Goal: Task Accomplishment & Management: Manage account settings

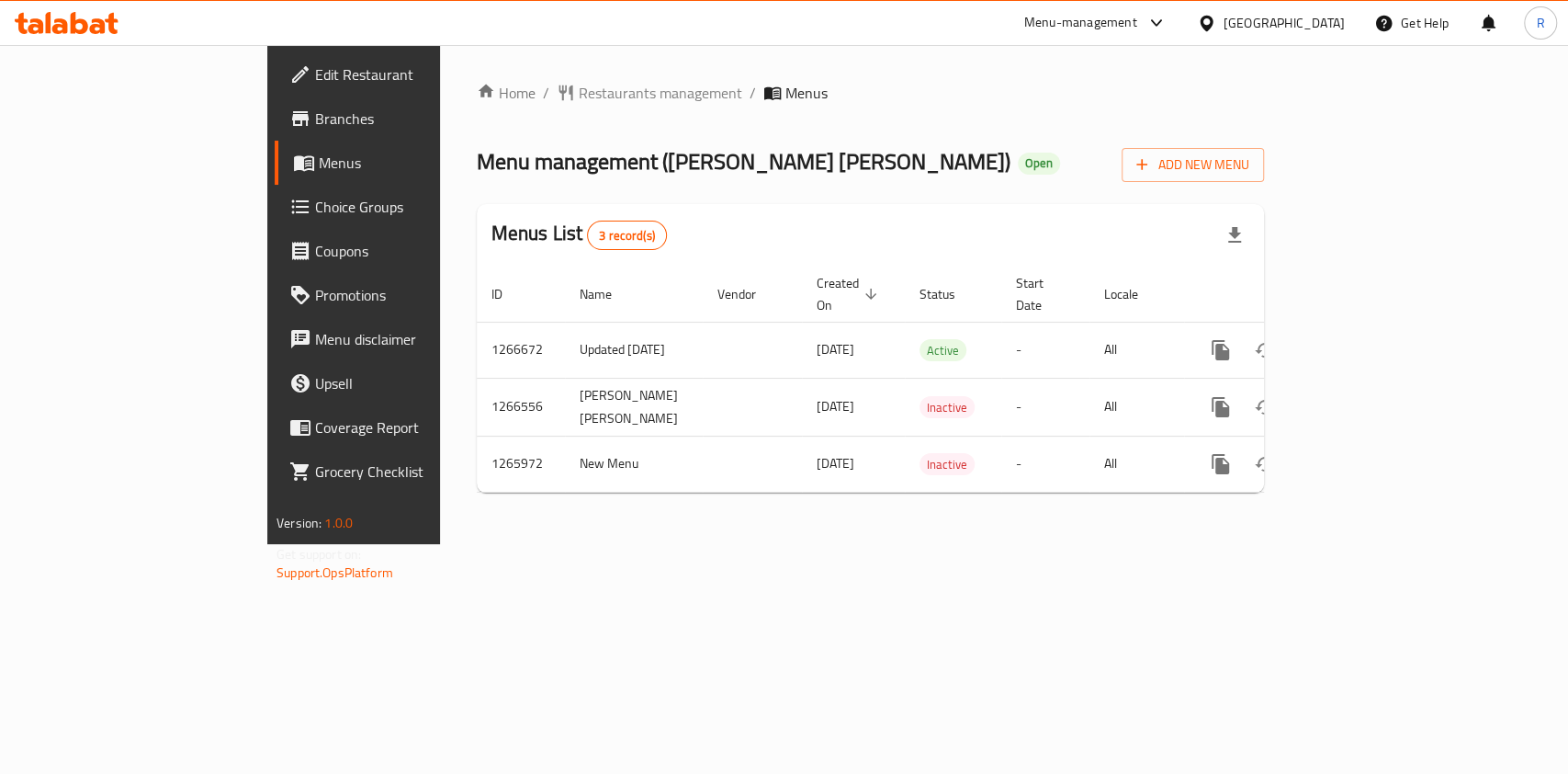
click at [315, 77] on span "Edit Restaurant" at bounding box center [415, 75] width 199 height 22
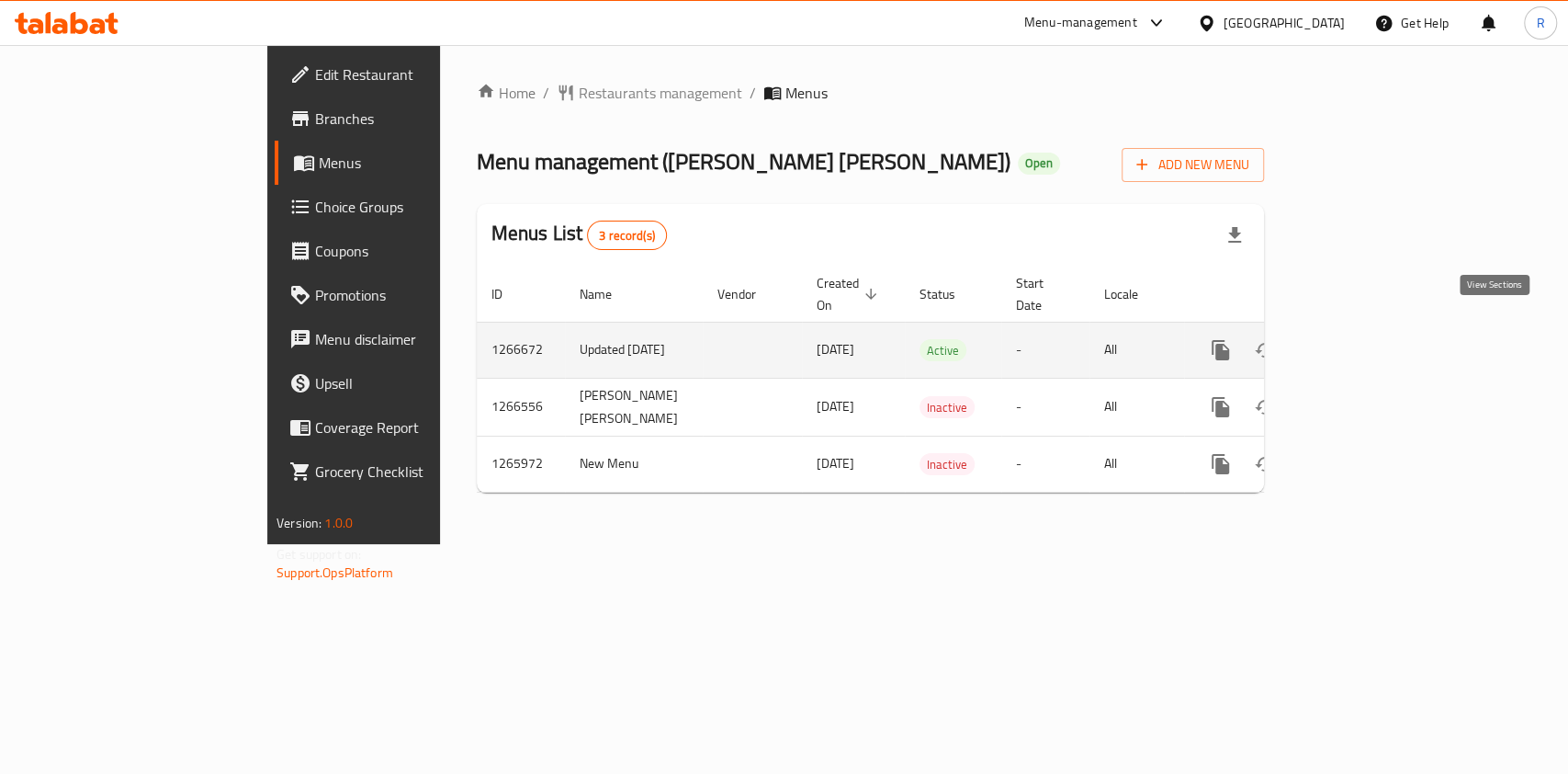
click at [1364, 339] on icon "enhanced table" at bounding box center [1353, 350] width 22 height 22
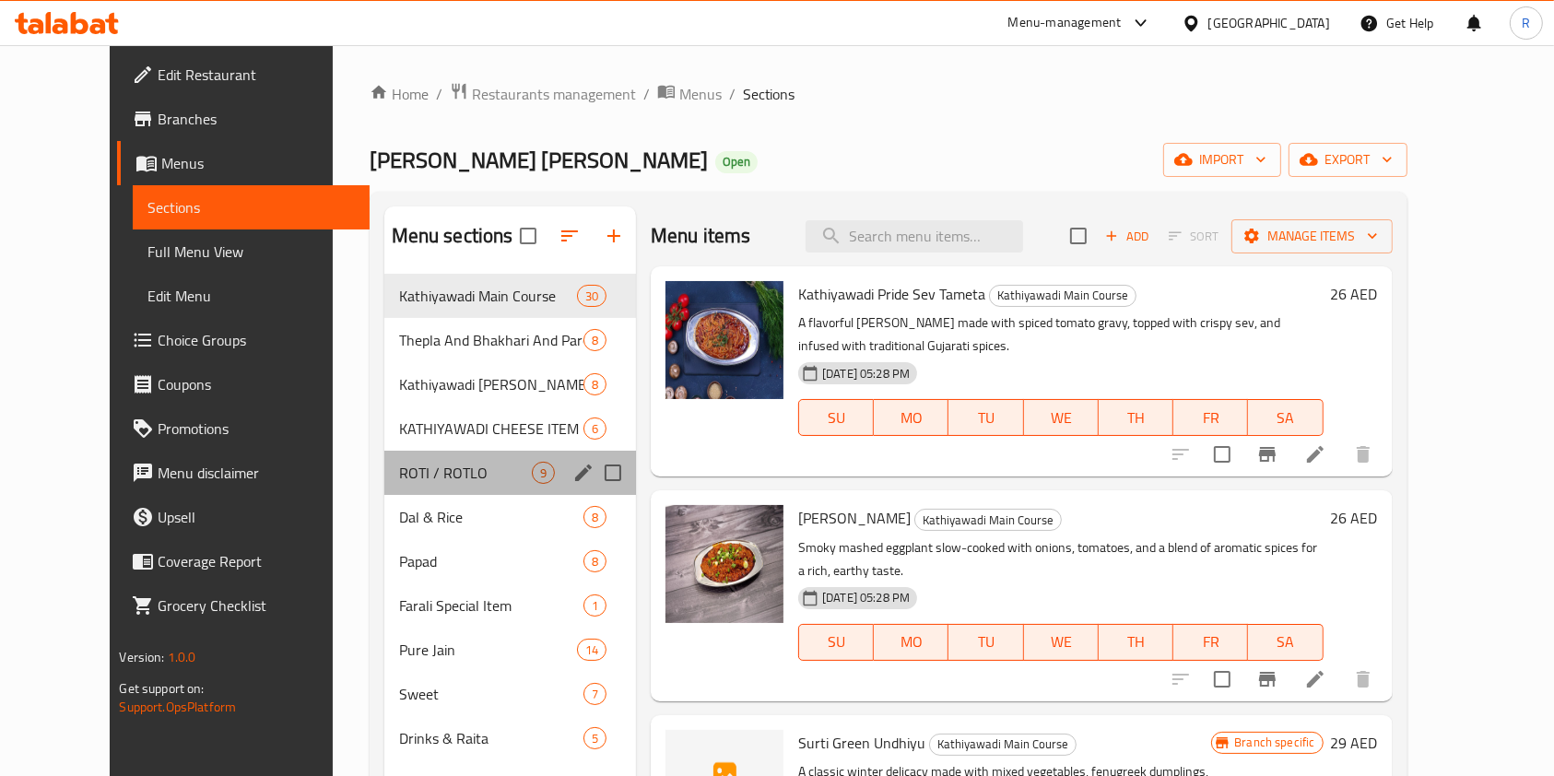
click at [419, 457] on div "ROTI / ROTLO 9" at bounding box center [510, 473] width 252 height 44
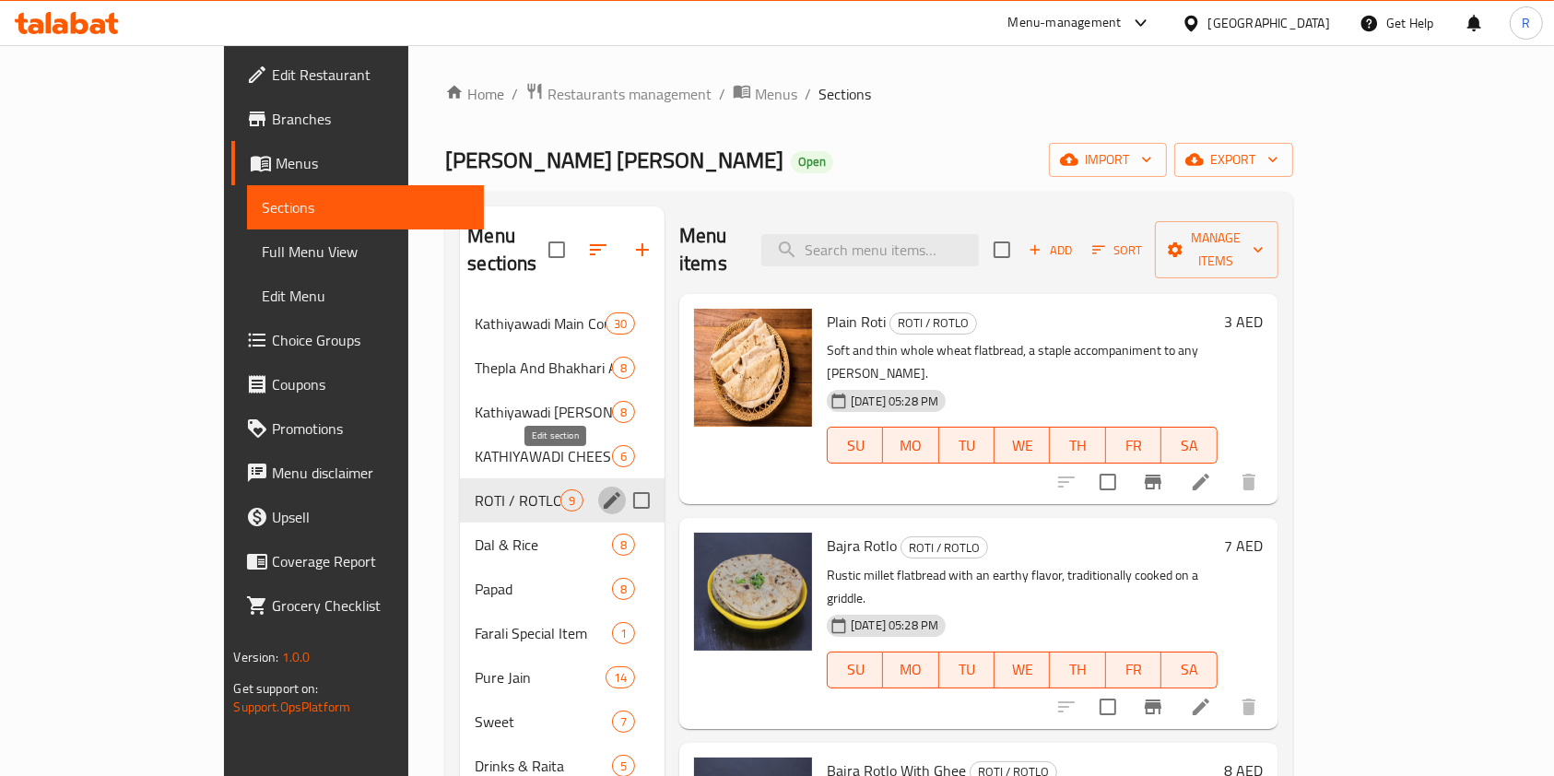
click at [601, 489] on icon "edit" at bounding box center [612, 500] width 22 height 22
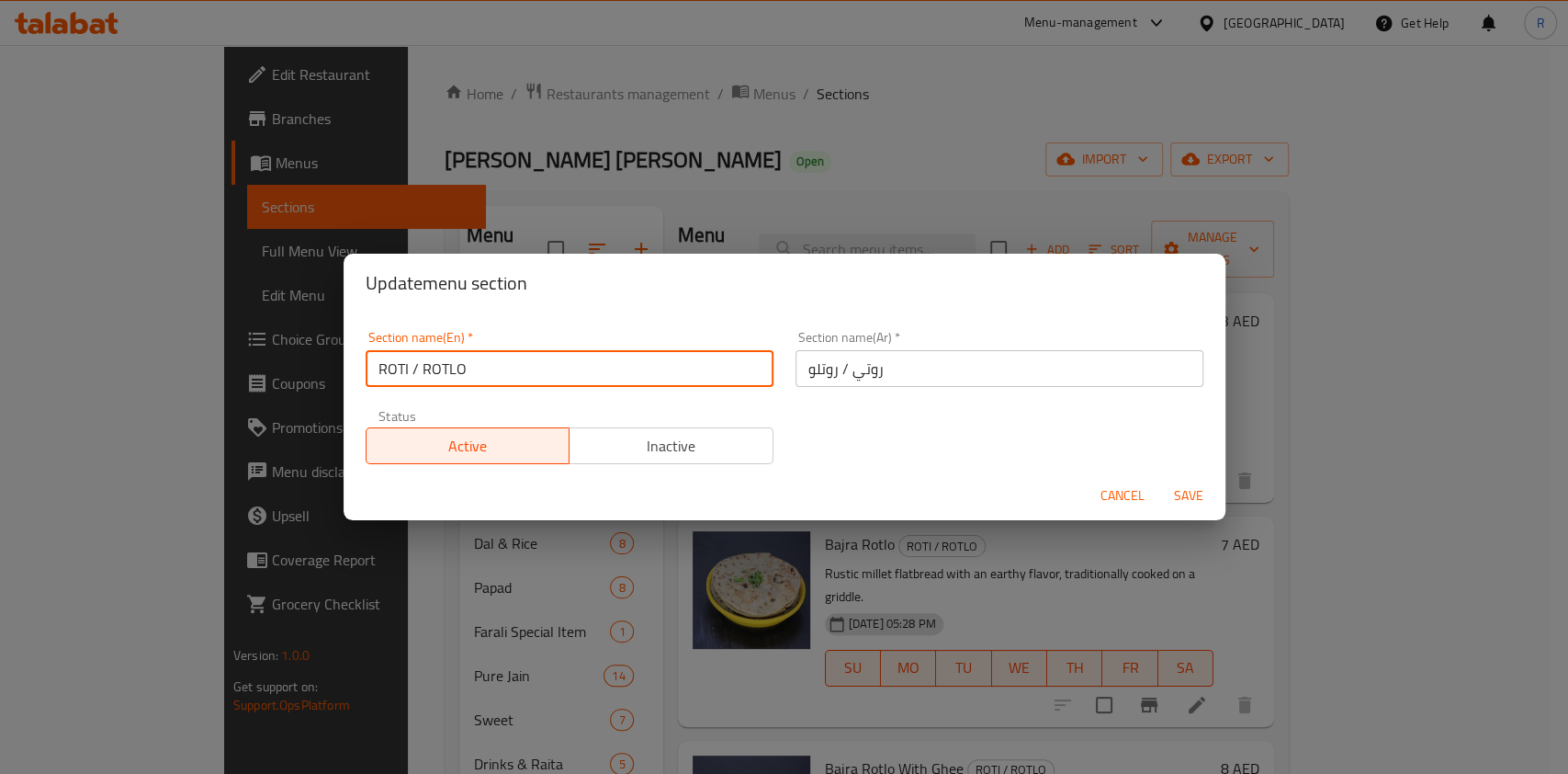
click at [492, 364] on input "ROTI / ROTLO" at bounding box center [569, 368] width 408 height 37
type input "Roti/Rotlo"
click at [1159, 479] on button "Save" at bounding box center [1188, 496] width 59 height 34
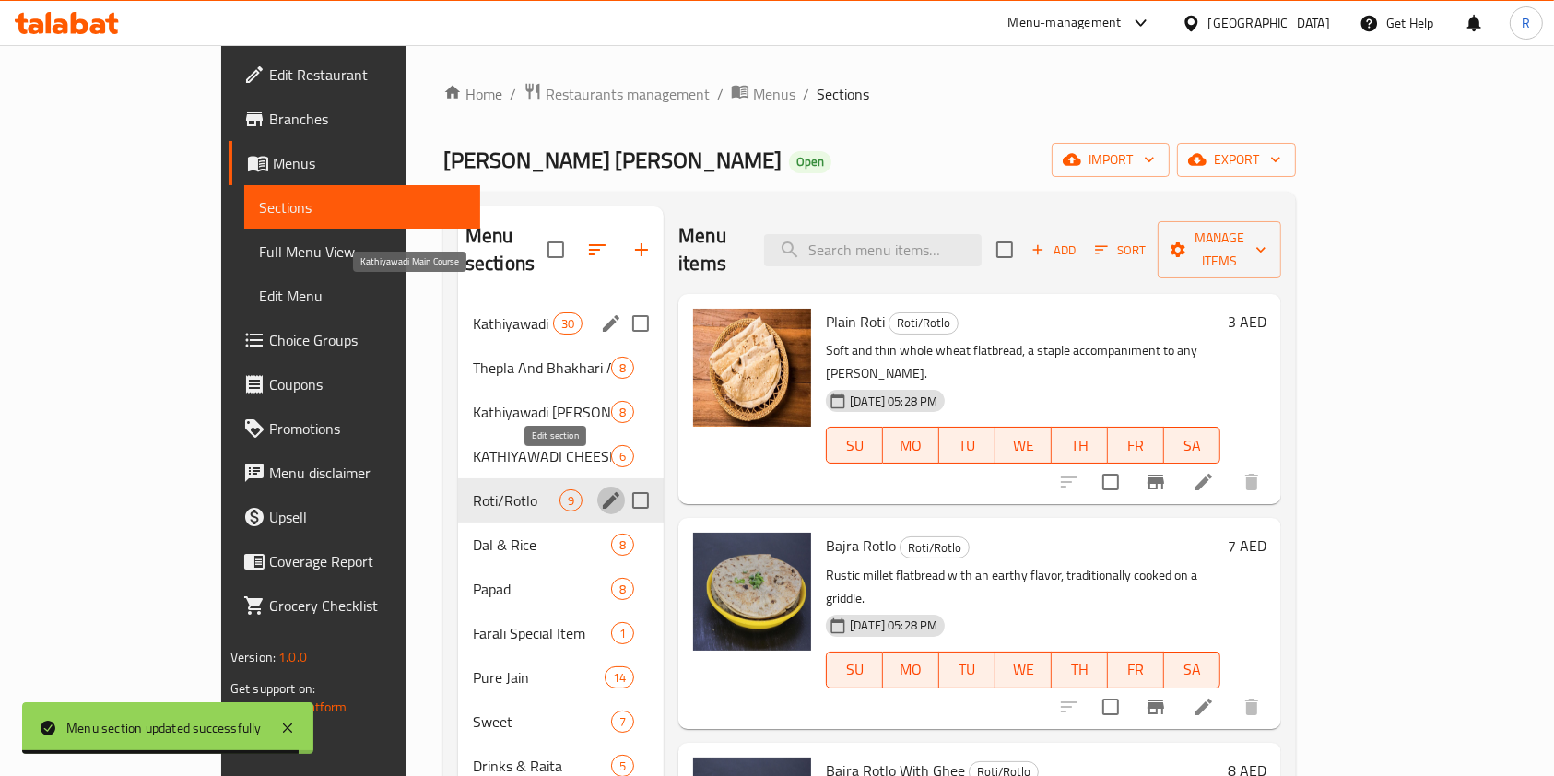
click at [473, 312] on span "Kathiyawadi Main Course" at bounding box center [513, 323] width 80 height 22
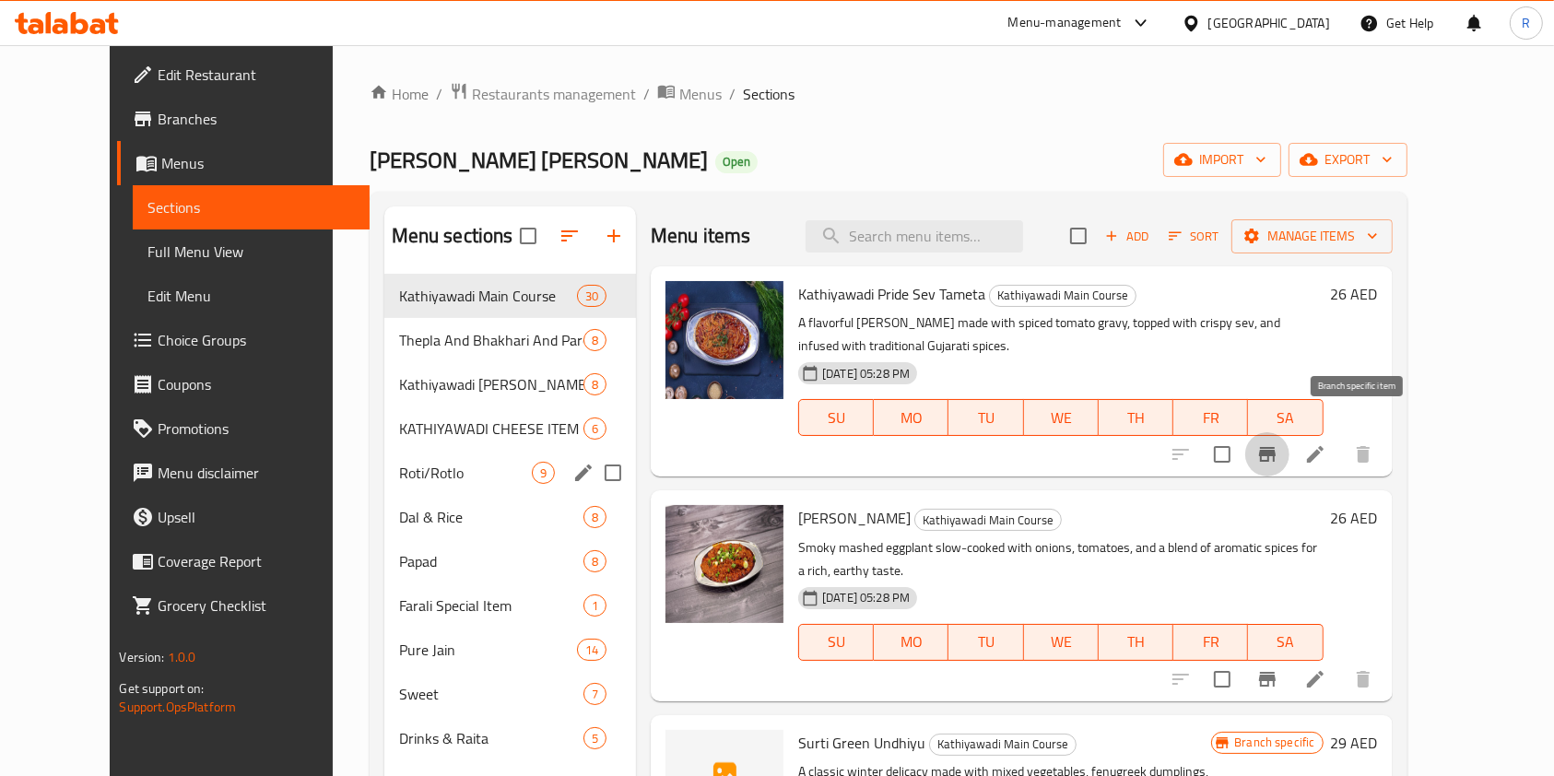
click at [1278, 443] on icon "Branch-specific-item" at bounding box center [1267, 454] width 22 height 22
click at [1326, 443] on icon at bounding box center [1315, 454] width 22 height 22
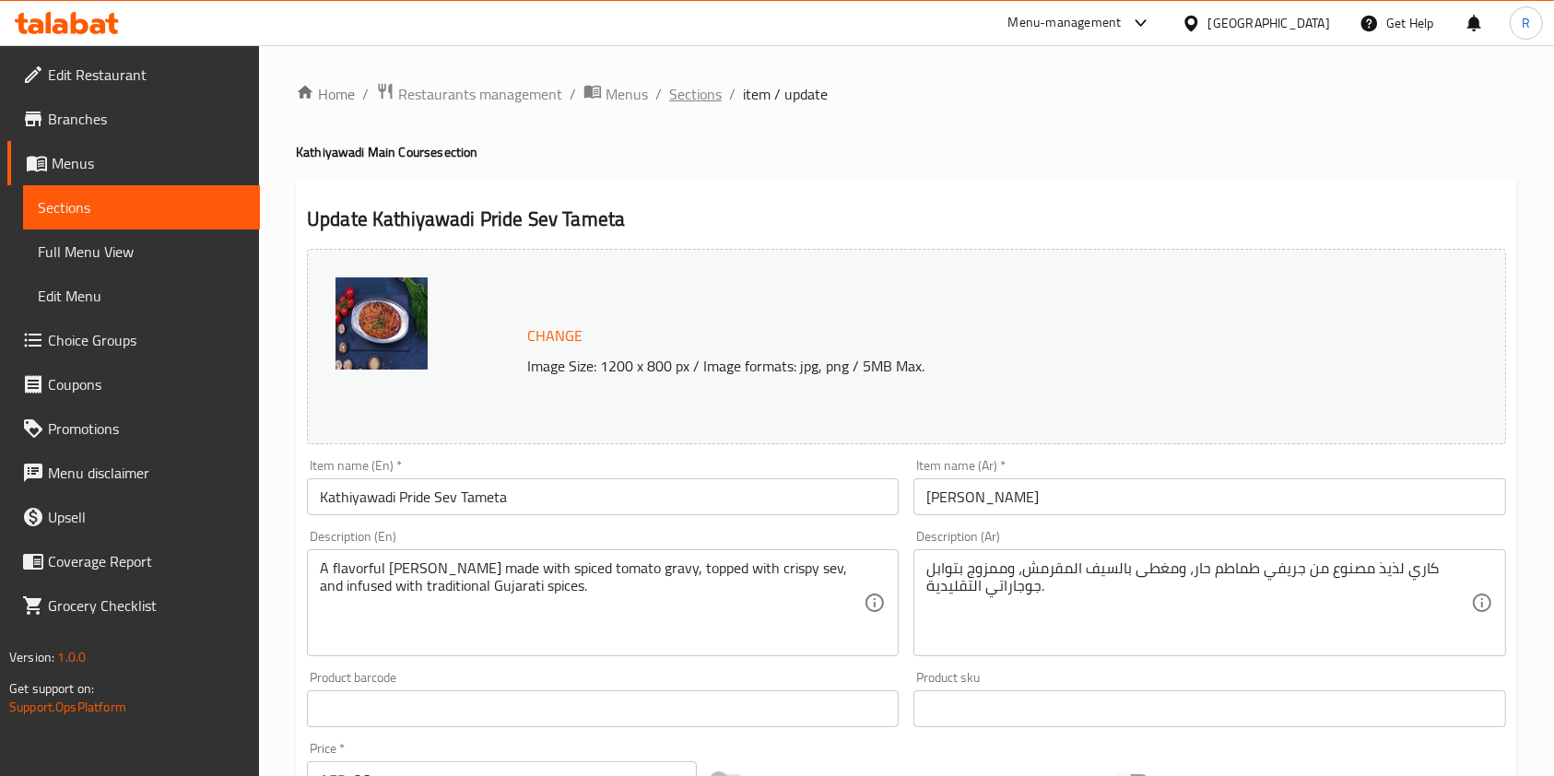
click at [697, 88] on span "Sections" at bounding box center [695, 94] width 53 height 22
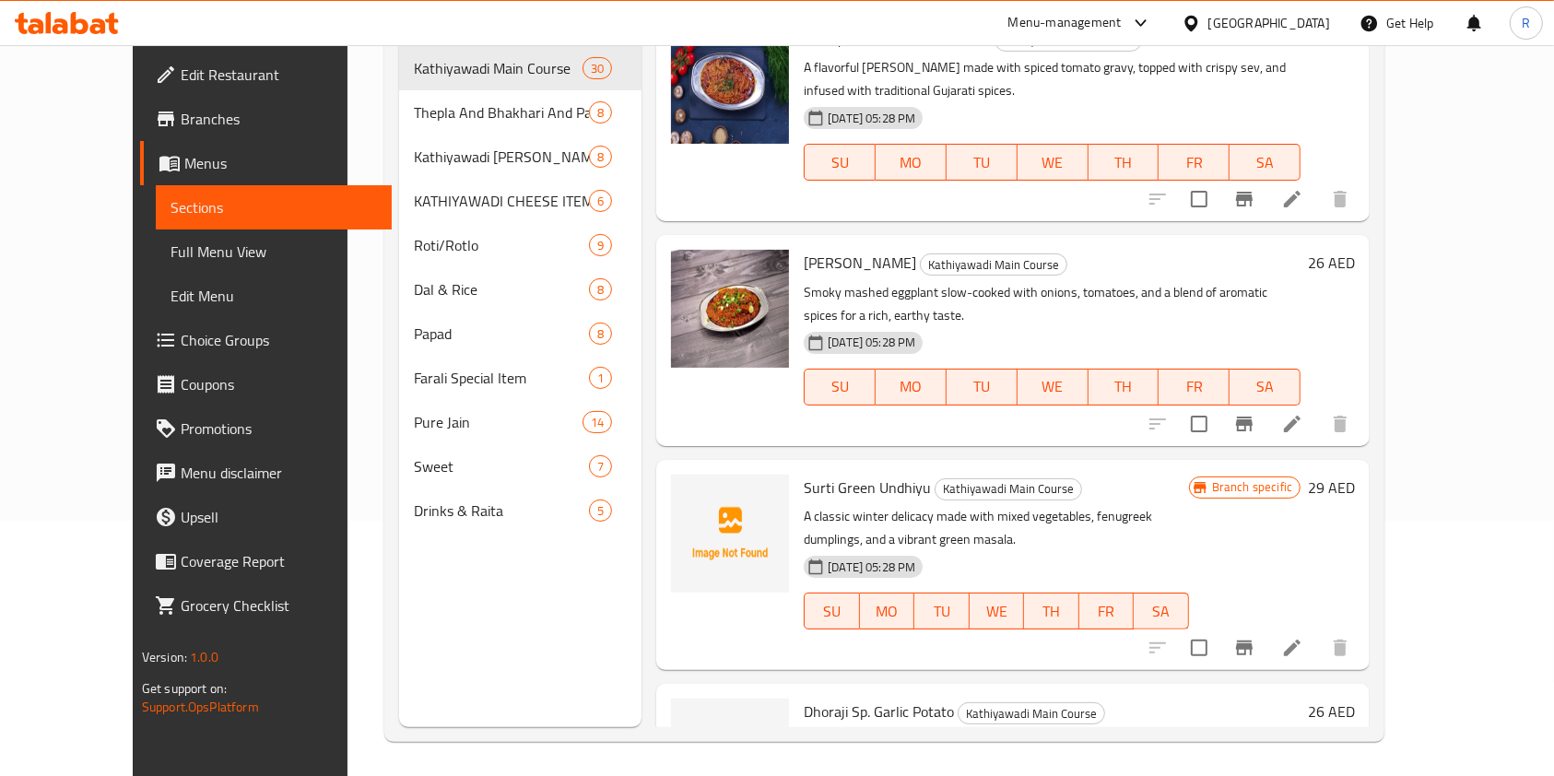
scroll to position [258, 0]
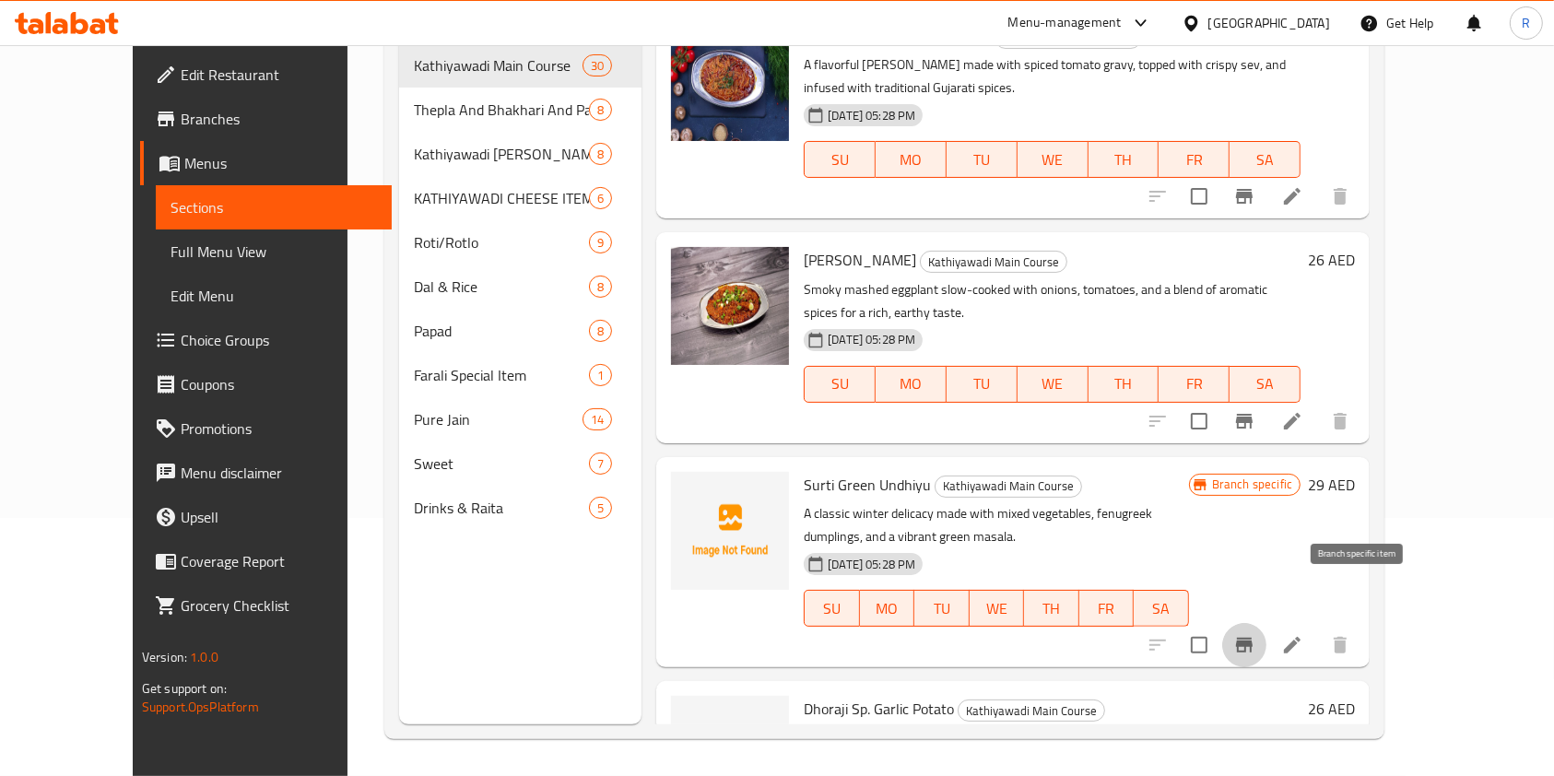
click at [1255, 634] on icon "Branch-specific-item" at bounding box center [1244, 645] width 22 height 22
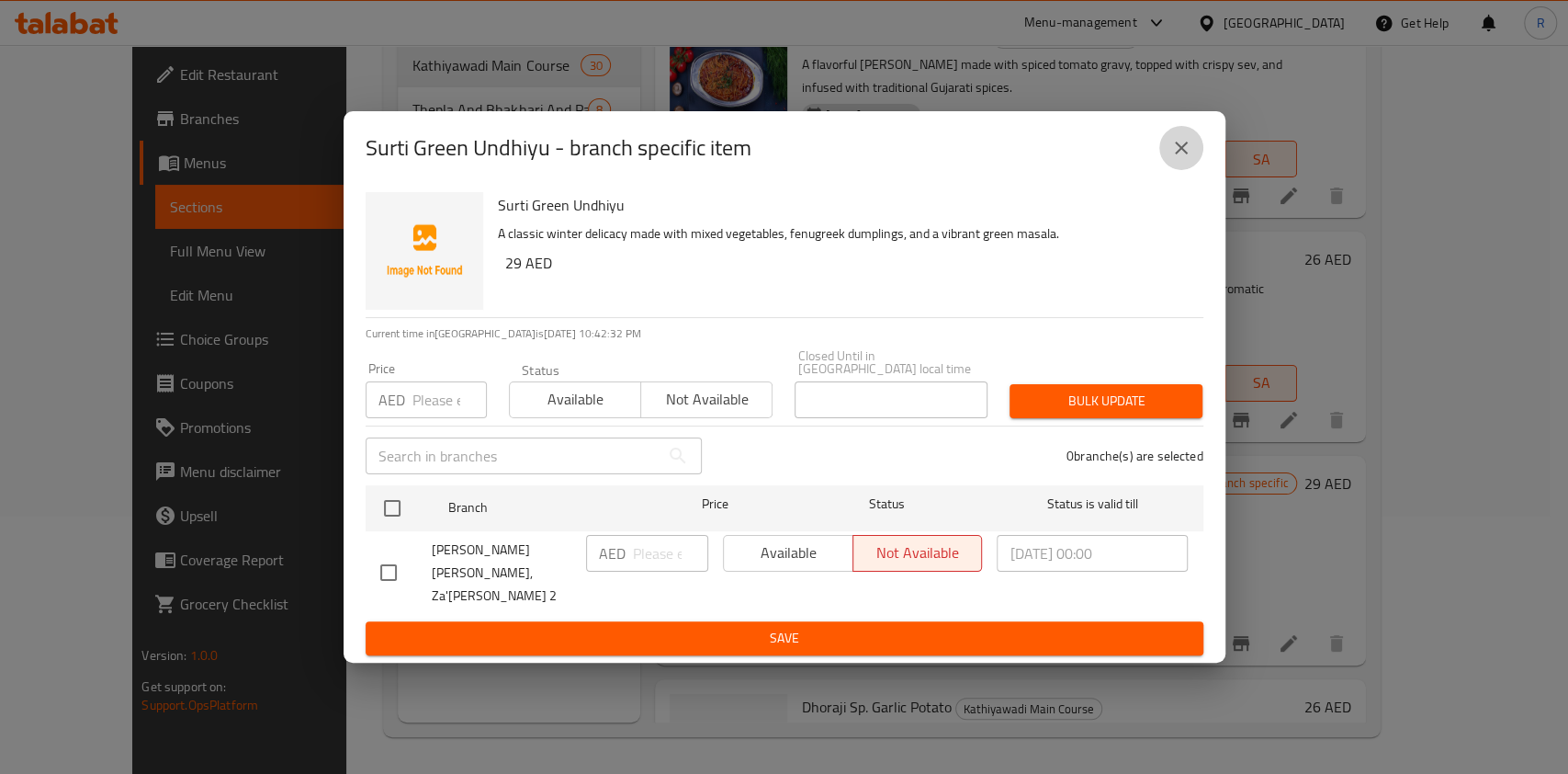
click at [1183, 135] on button "close" at bounding box center [1181, 148] width 44 height 44
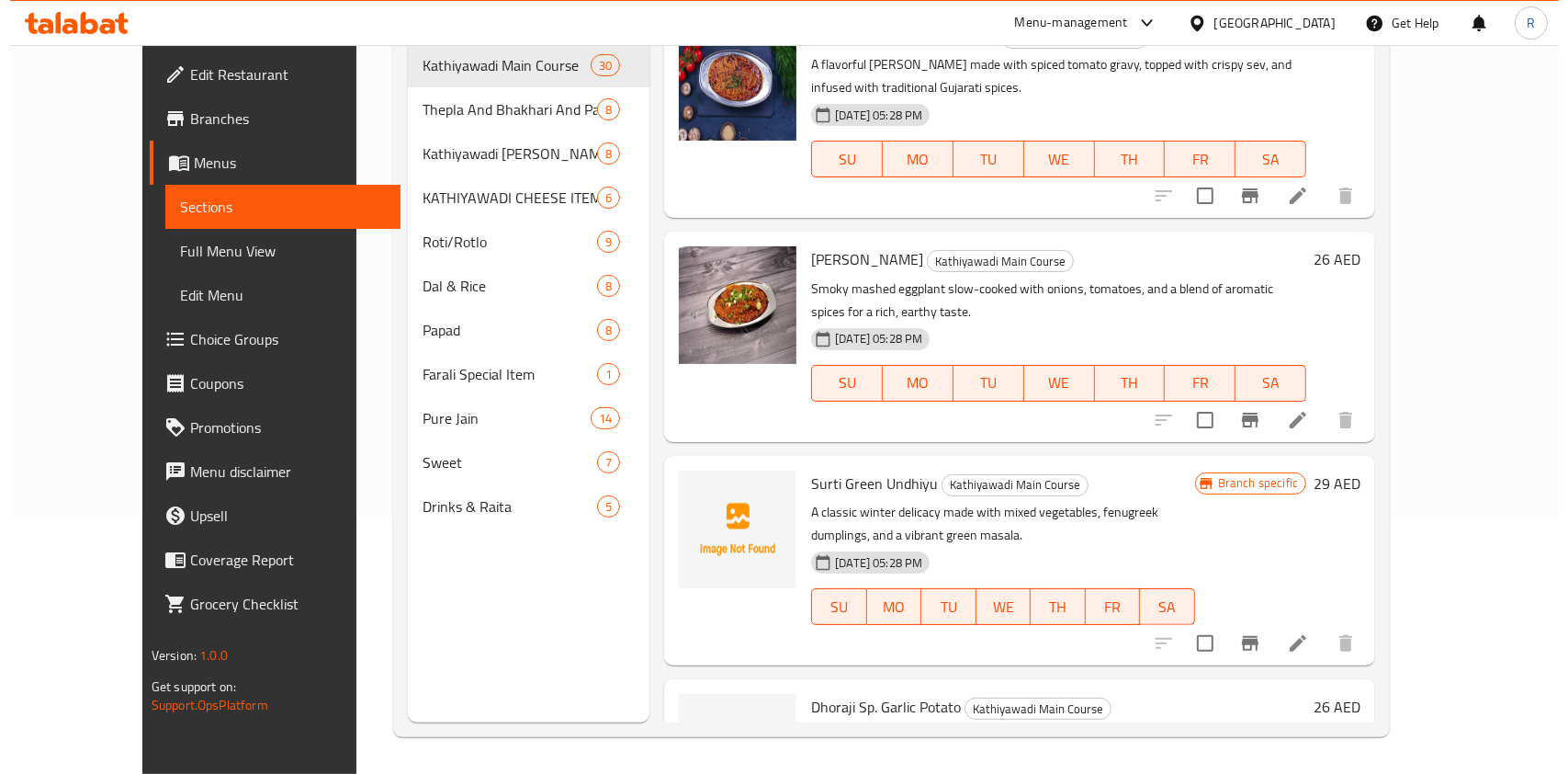
scroll to position [0, 0]
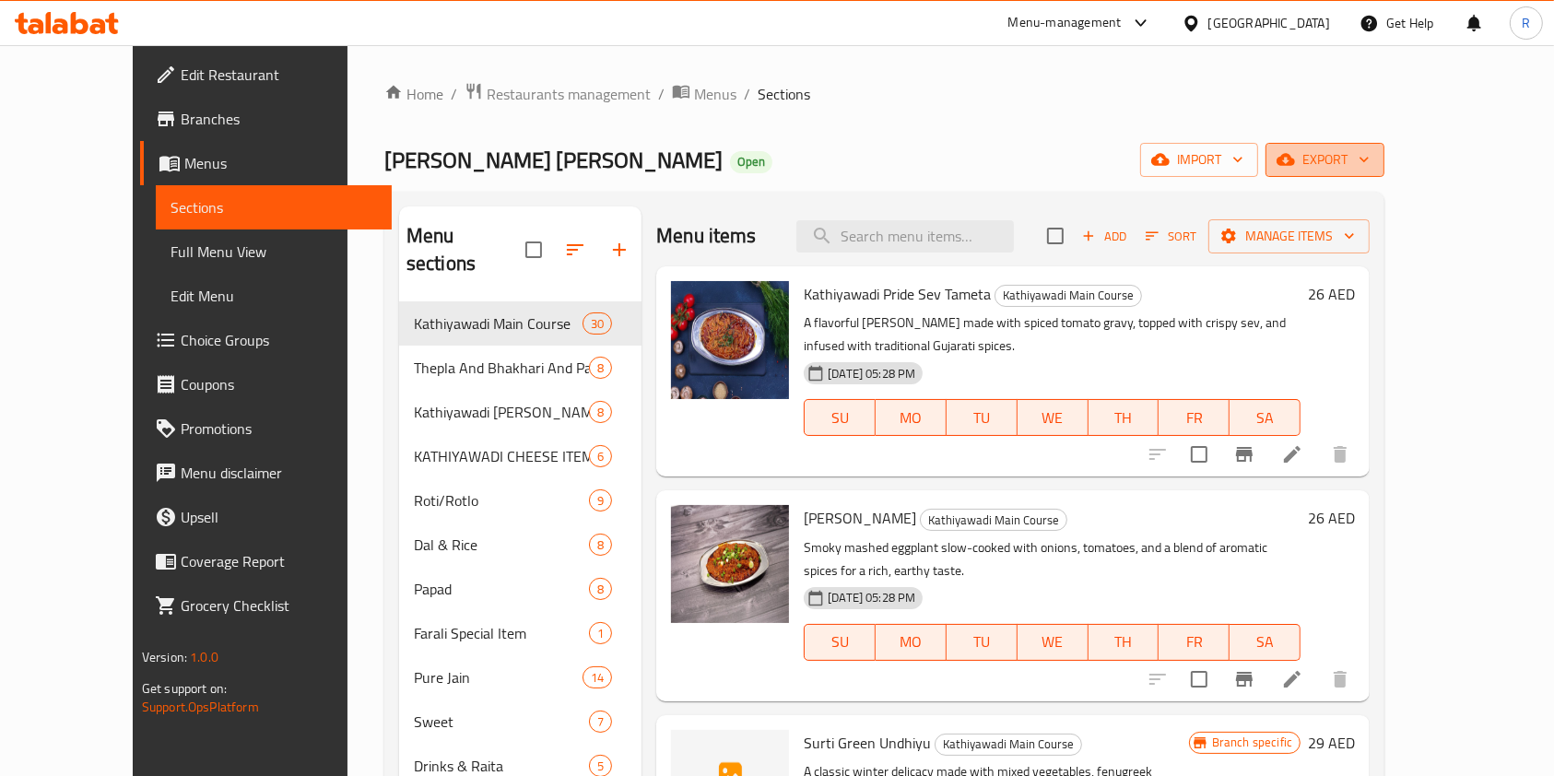
click at [1369, 162] on span "export" at bounding box center [1324, 159] width 89 height 23
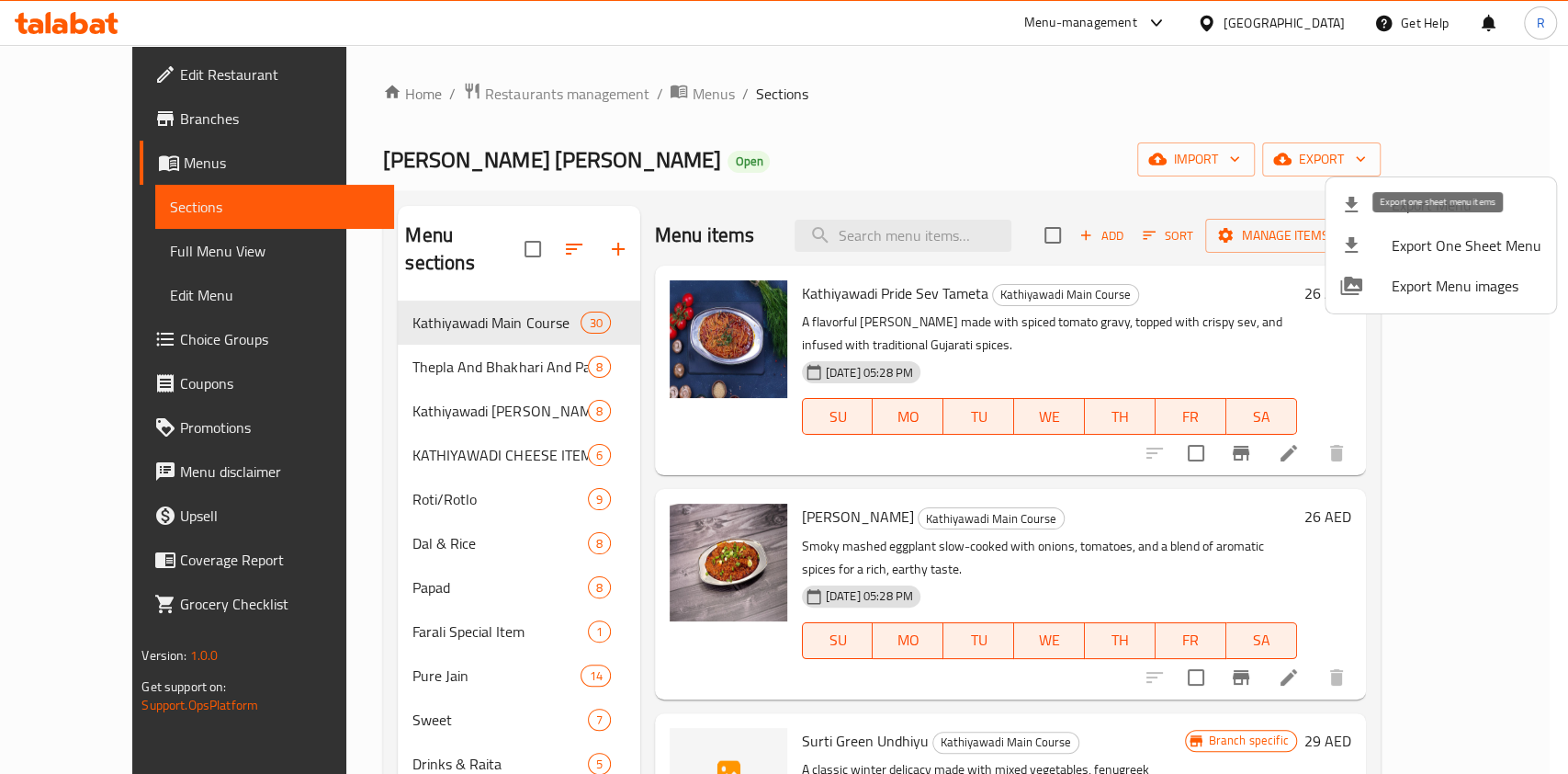
click at [1459, 248] on span "Export One Sheet Menu" at bounding box center [1466, 245] width 150 height 22
